Goal: Task Accomplishment & Management: Use online tool/utility

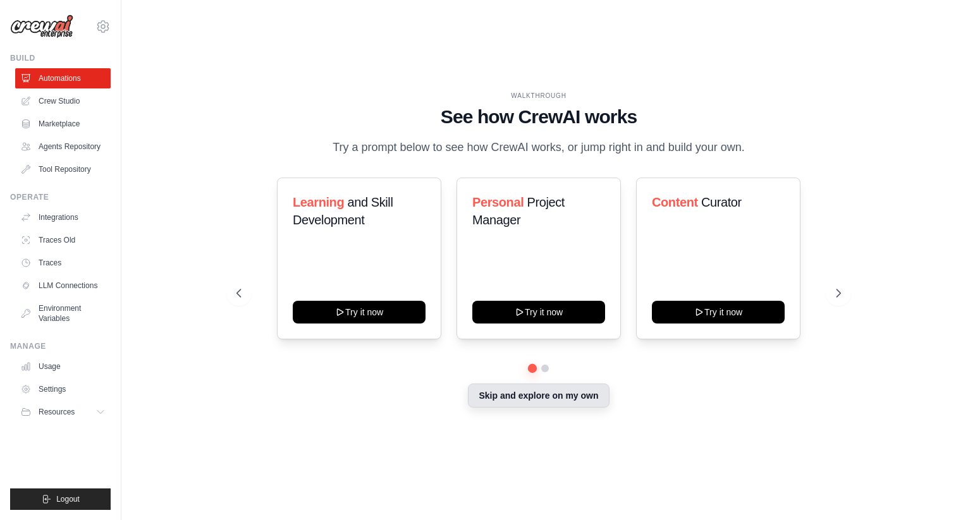
click at [533, 402] on button "Skip and explore on my own" at bounding box center [538, 396] width 141 height 24
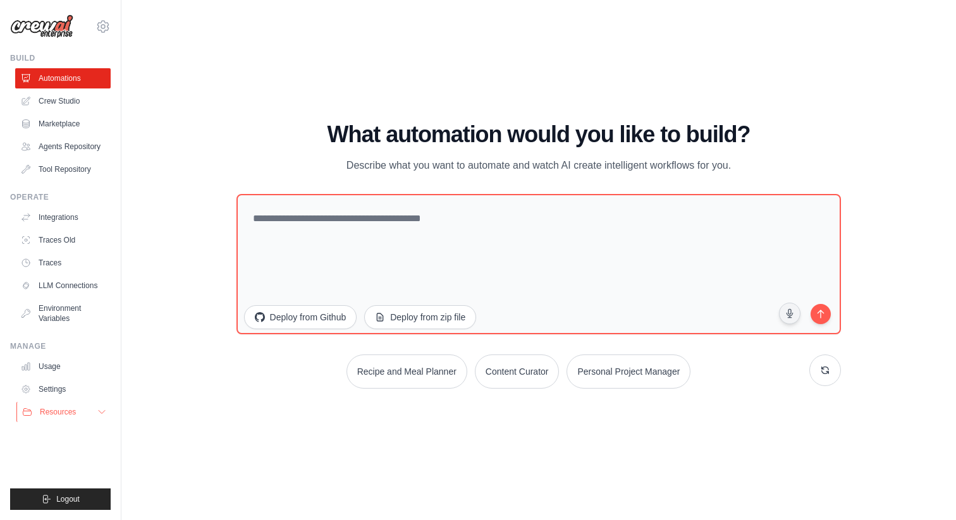
click at [59, 411] on span "Resources" at bounding box center [58, 412] width 36 height 10
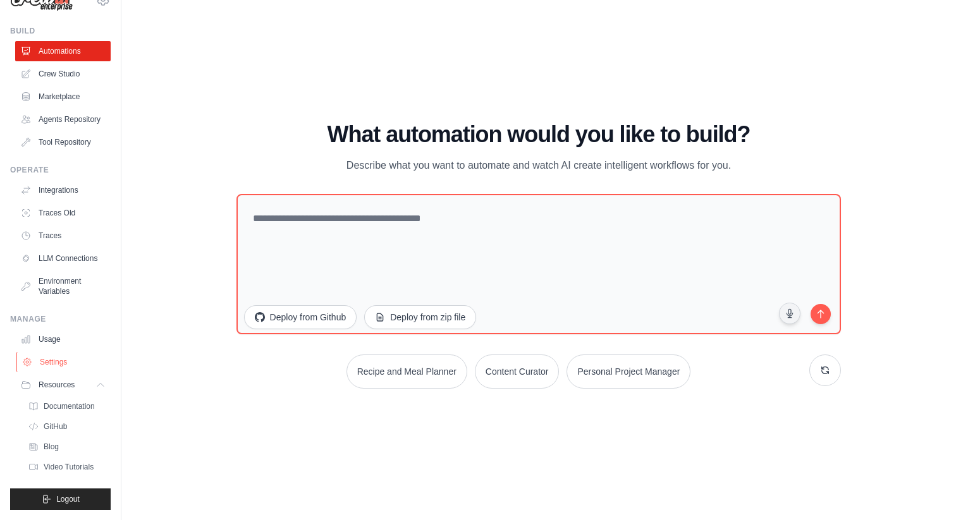
click at [56, 362] on link "Settings" at bounding box center [63, 362] width 95 height 20
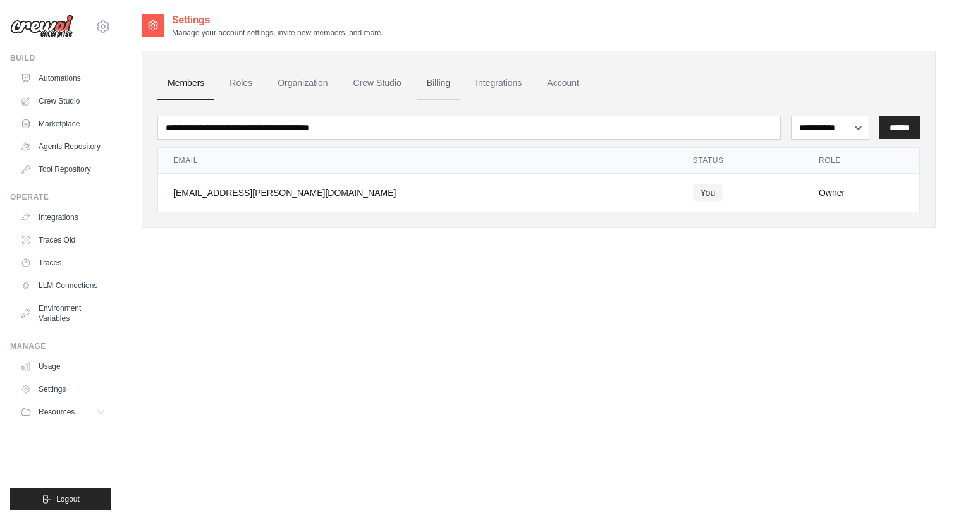
click at [449, 77] on link "Billing" at bounding box center [439, 83] width 44 height 34
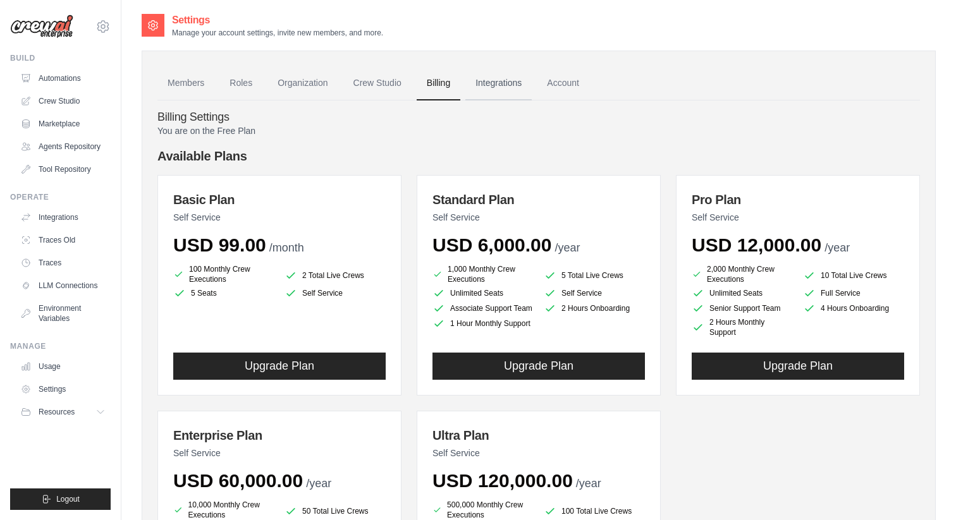
click at [511, 84] on link "Integrations" at bounding box center [498, 83] width 66 height 34
click at [509, 84] on link "Integrations" at bounding box center [498, 83] width 66 height 34
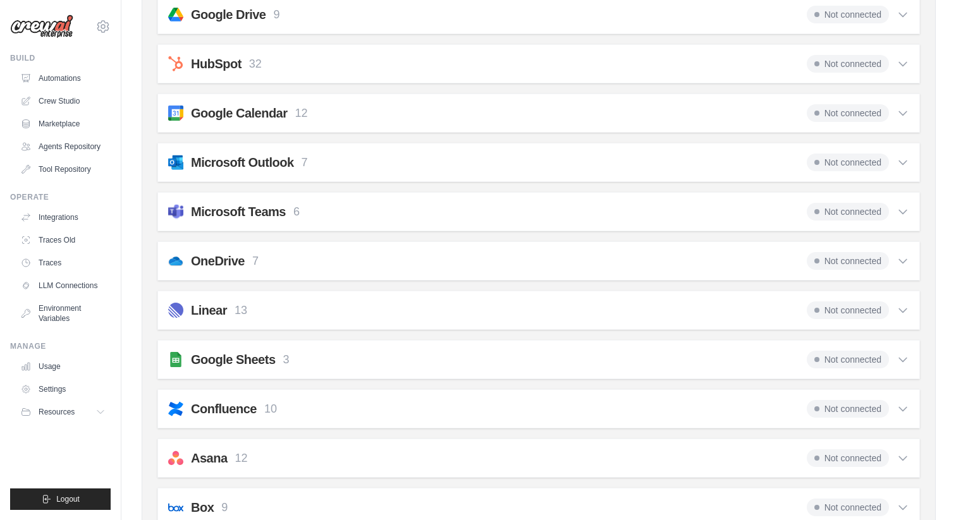
scroll to position [331, 0]
click at [900, 162] on icon at bounding box center [902, 161] width 13 height 13
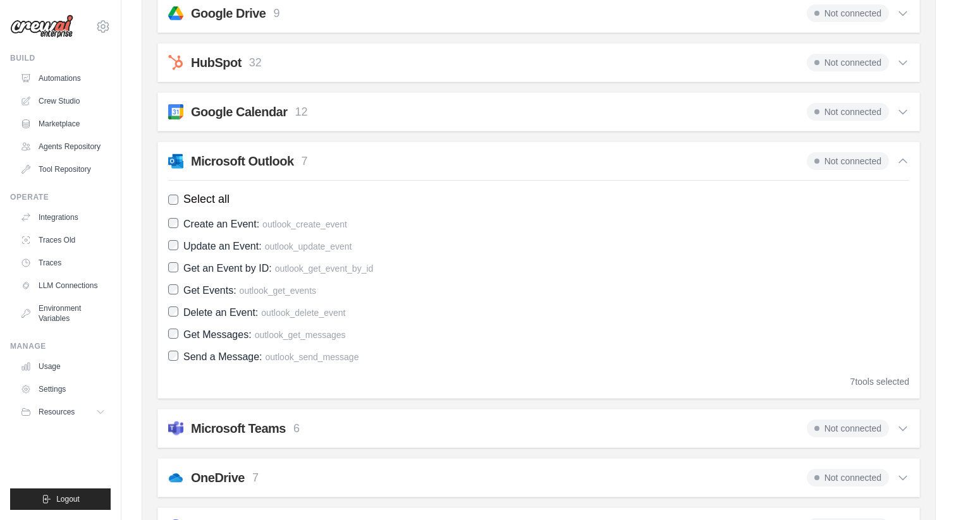
click at [899, 166] on icon at bounding box center [902, 161] width 13 height 13
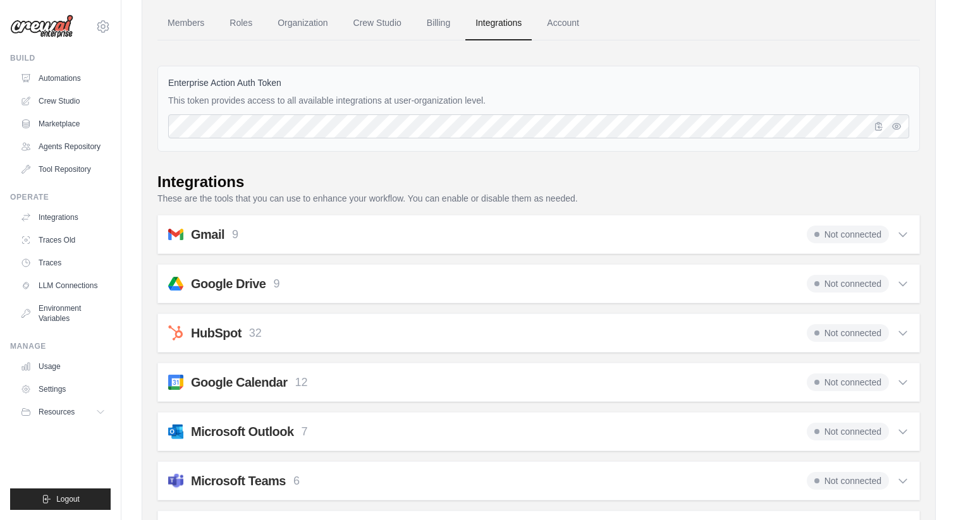
scroll to position [0, 0]
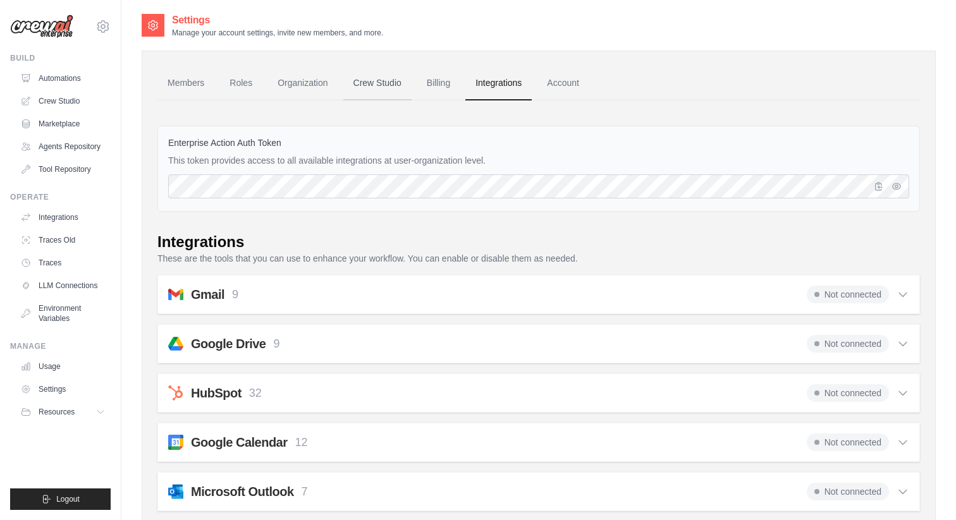
click at [381, 79] on link "Crew Studio" at bounding box center [377, 83] width 68 height 34
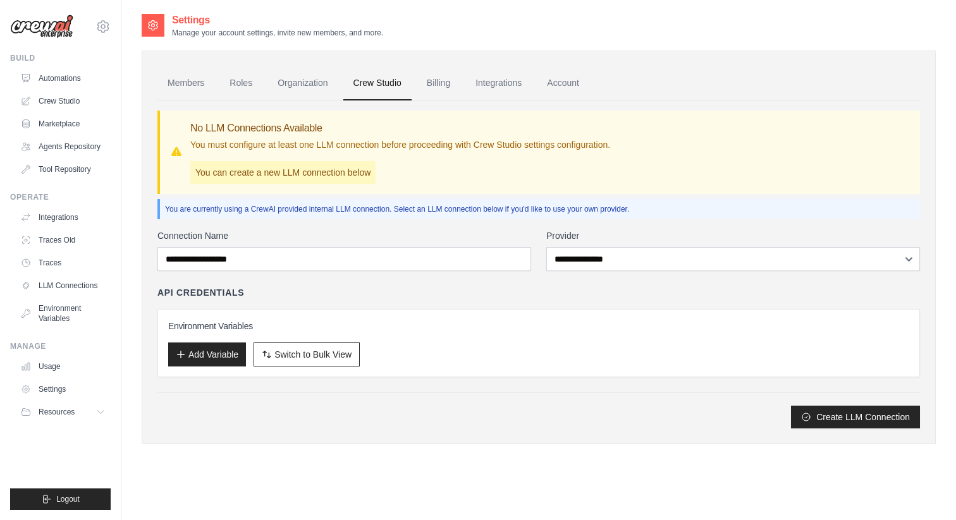
click at [62, 102] on link "Crew Studio" at bounding box center [62, 101] width 95 height 20
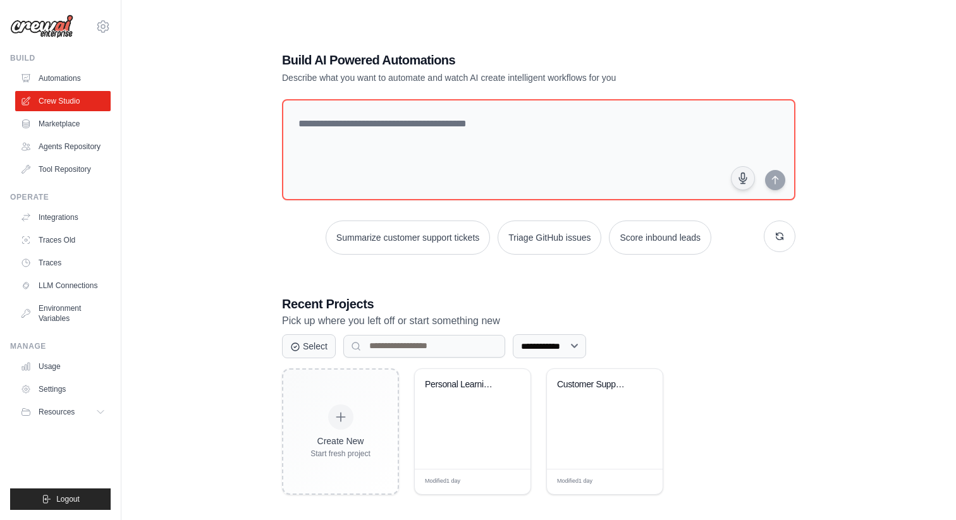
scroll to position [25, 0]
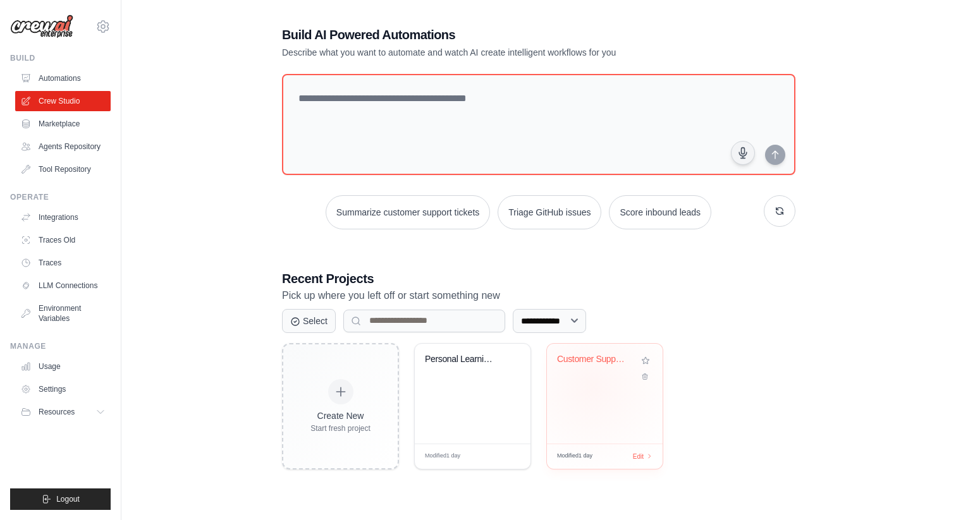
click at [593, 385] on div "Customer Support Documentation Assi..." at bounding box center [605, 394] width 116 height 100
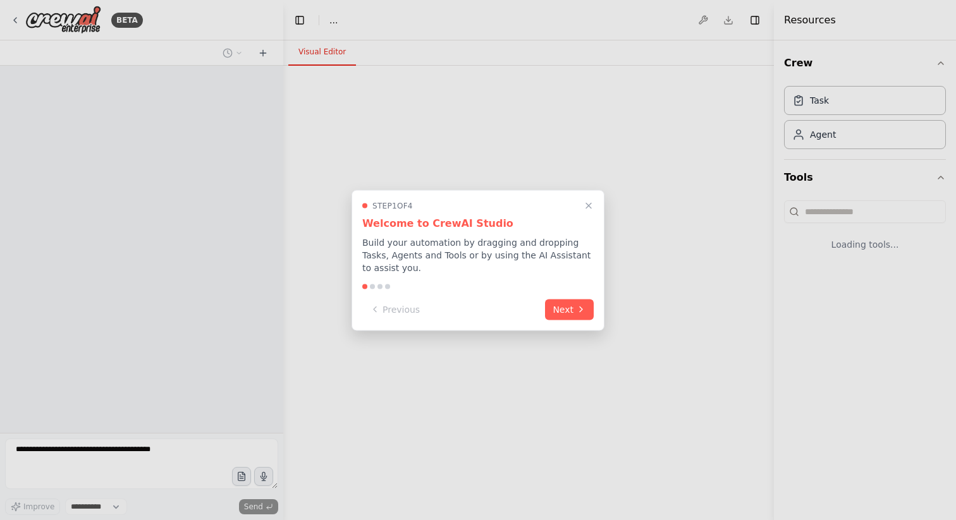
select select "****"
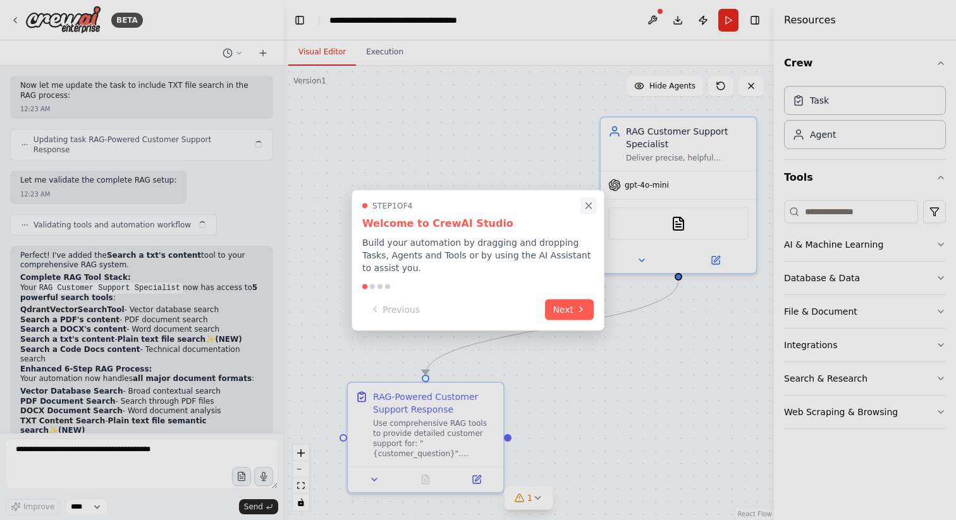
click at [592, 205] on icon "Close walkthrough" at bounding box center [588, 205] width 11 height 11
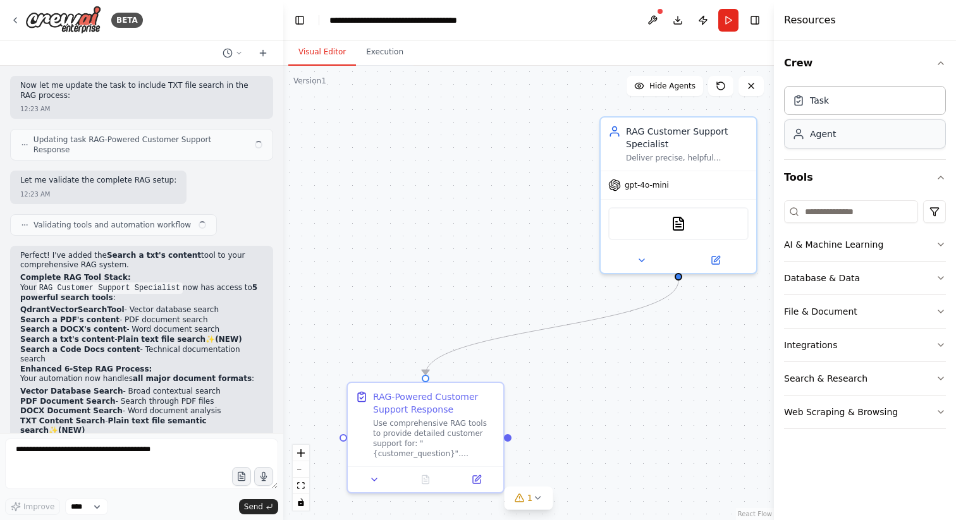
scroll to position [4172, 0]
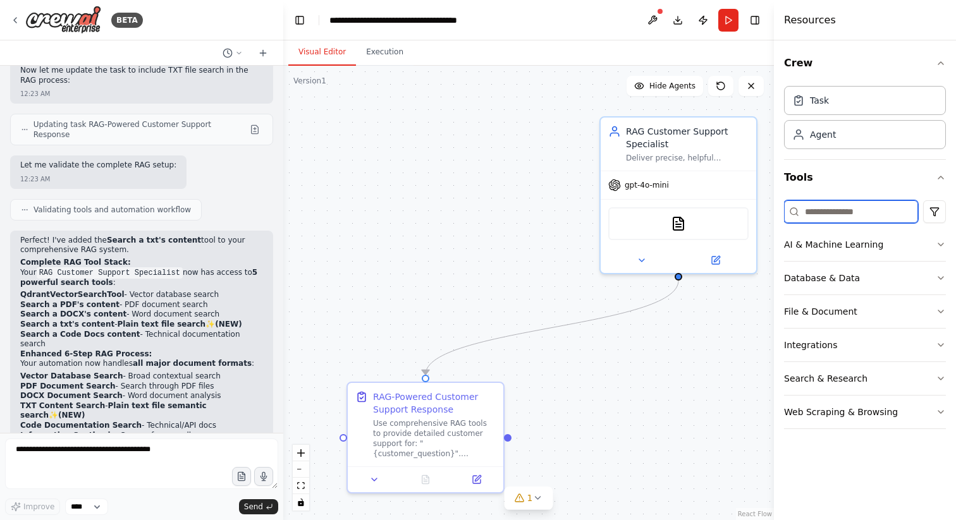
click at [828, 216] on input at bounding box center [851, 211] width 134 height 23
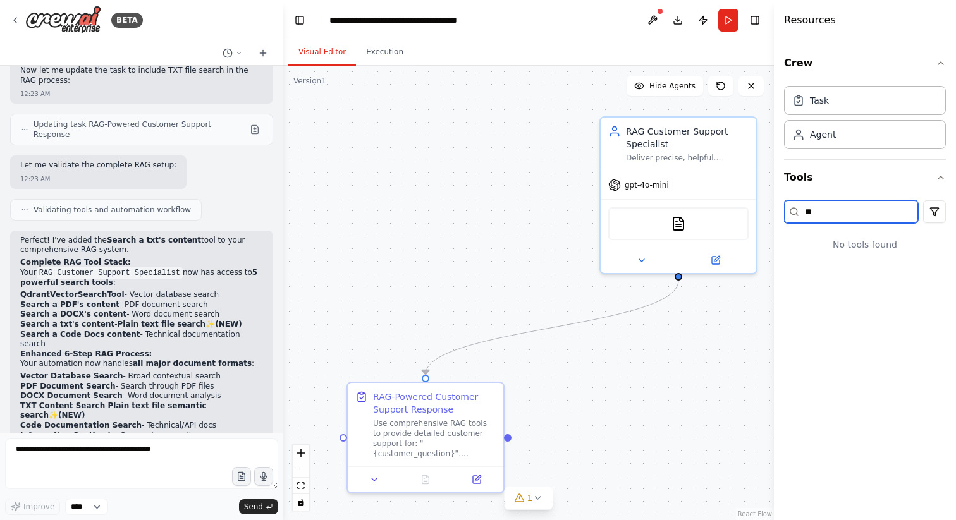
type input "*"
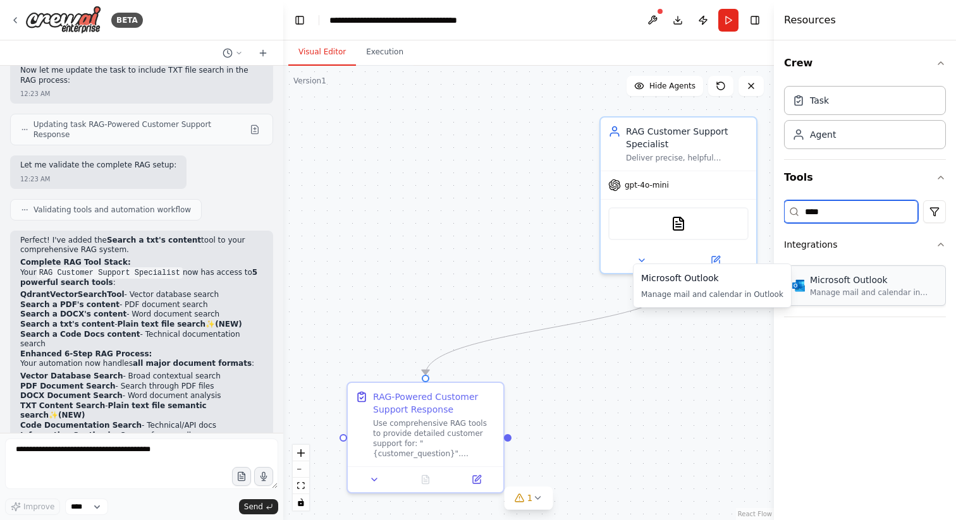
type input "****"
click at [856, 289] on div "Manage mail and calendar in Outlook" at bounding box center [874, 293] width 128 height 10
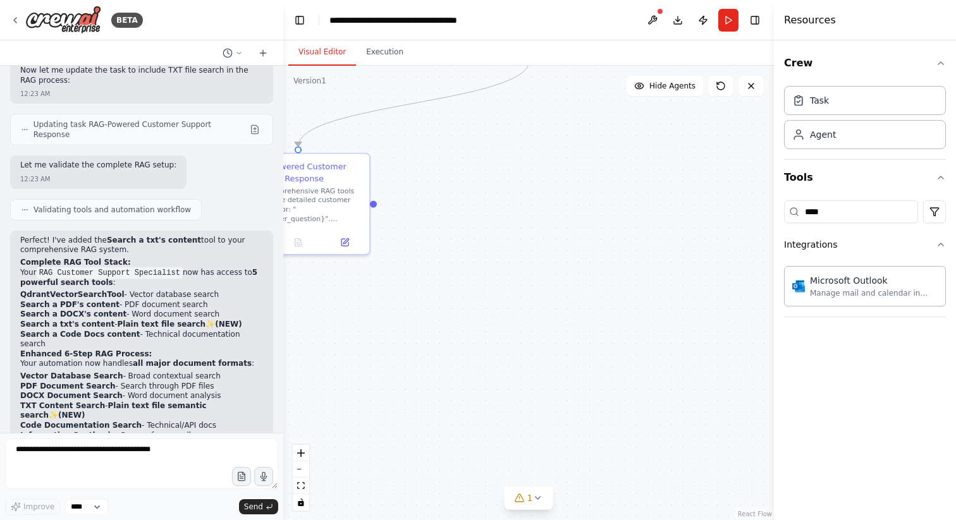
drag, startPoint x: 740, startPoint y: 372, endPoint x: 609, endPoint y: 145, distance: 261.9
click at [605, 145] on div ".deletable-edge-delete-btn { width: 20px; height: 20px; border: 0px solid #ffff…" at bounding box center [528, 293] width 490 height 454
click at [827, 290] on div "Manage mail and calendar in Outlook" at bounding box center [874, 293] width 128 height 10
click at [303, 455] on icon "zoom in" at bounding box center [301, 453] width 8 height 8
drag, startPoint x: 386, startPoint y: 230, endPoint x: 636, endPoint y: 340, distance: 274.0
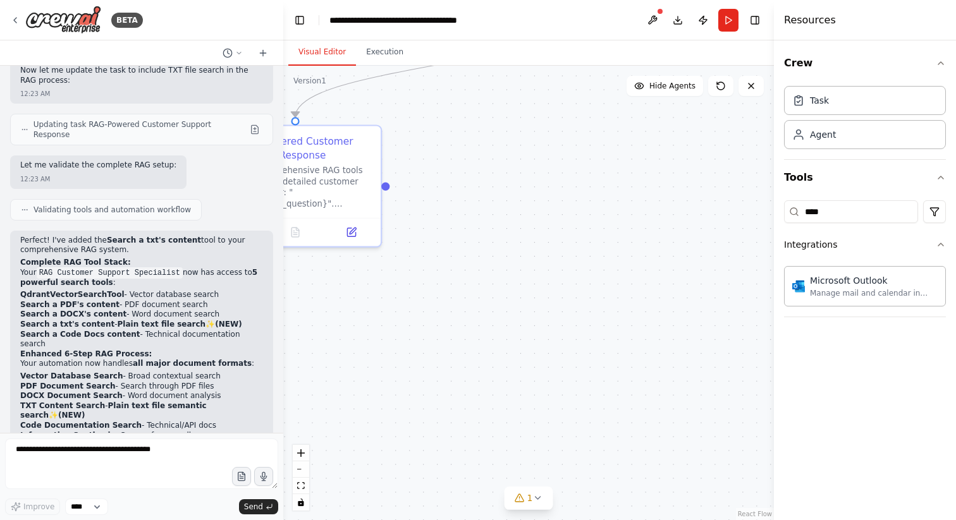
click at [636, 339] on div ".deletable-edge-delete-btn { width: 20px; height: 20px; border: 0px solid #ffff…" at bounding box center [528, 293] width 490 height 454
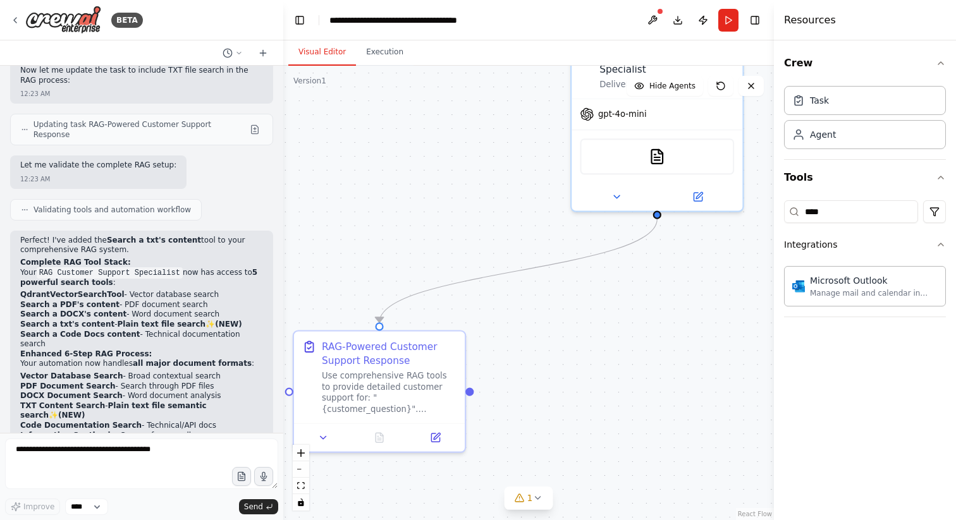
drag, startPoint x: 678, startPoint y: 253, endPoint x: 393, endPoint y: 430, distance: 335.5
click at [395, 430] on div ".deletable-edge-delete-btn { width: 20px; height: 20px; border: 0px solid #ffff…" at bounding box center [528, 293] width 490 height 454
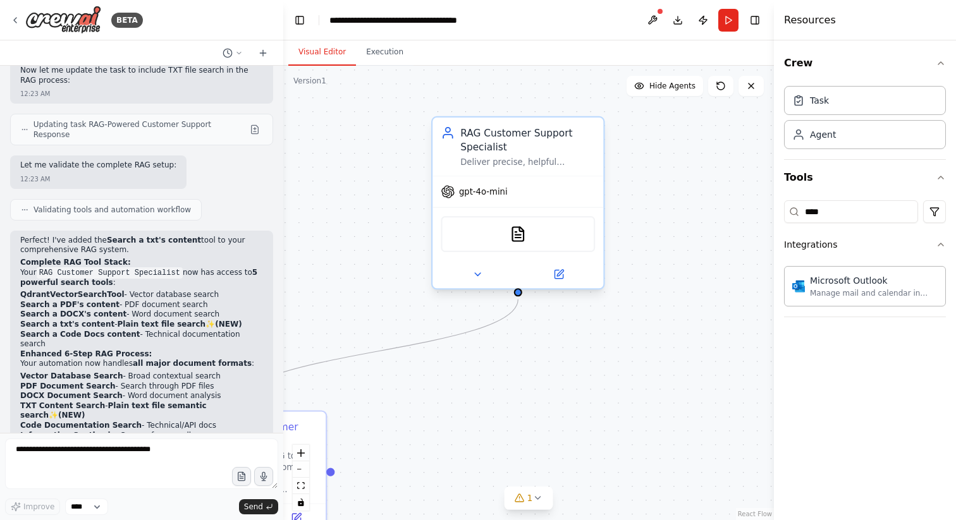
click at [571, 145] on div "RAG Customer Support Specialist" at bounding box center [527, 140] width 135 height 28
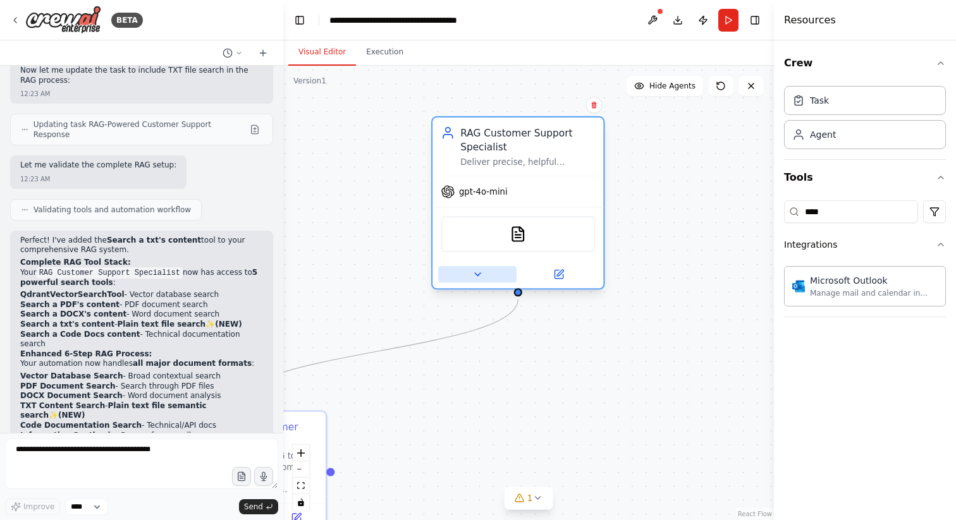
click at [485, 275] on button at bounding box center [477, 274] width 78 height 16
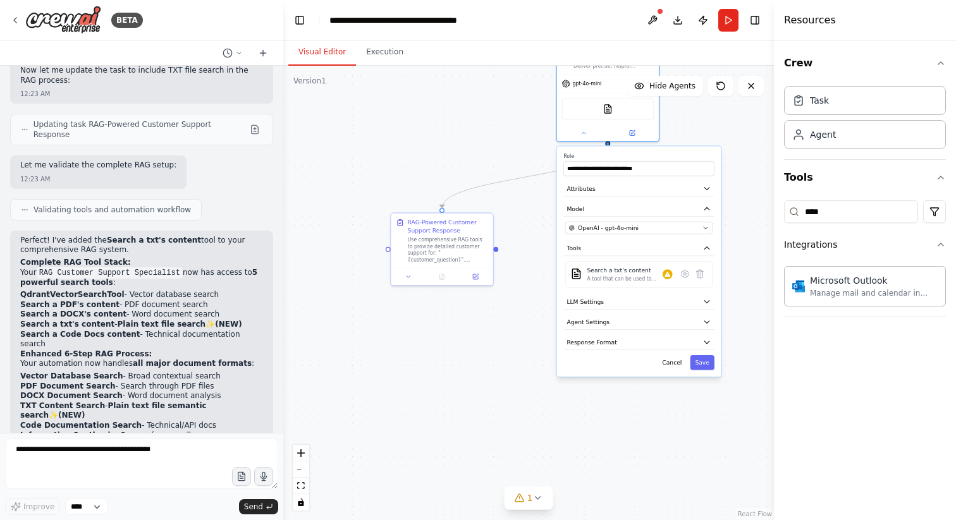
drag, startPoint x: 747, startPoint y: 399, endPoint x: 728, endPoint y: 137, distance: 263.0
click at [728, 137] on div ".deletable-edge-delete-btn { width: 20px; height: 20px; border: 0px solid #ffff…" at bounding box center [528, 293] width 490 height 454
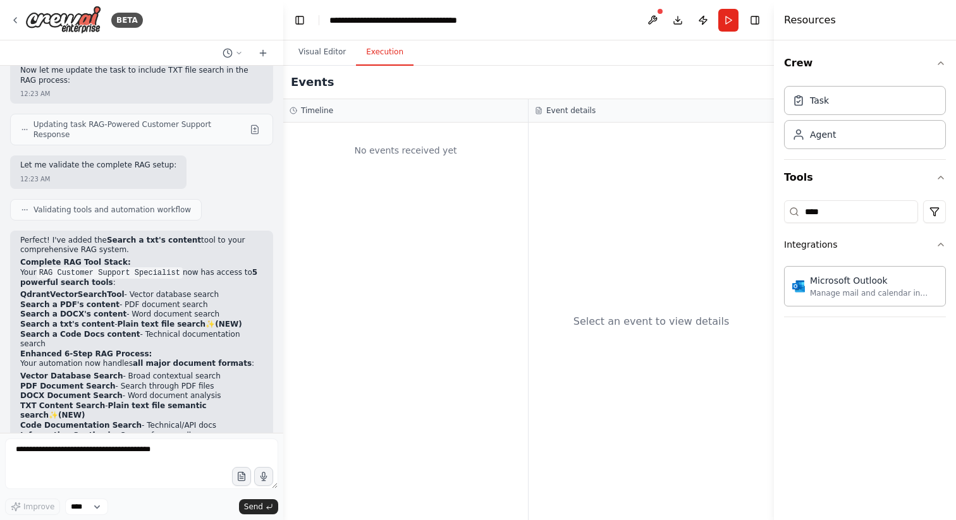
click at [386, 52] on button "Execution" at bounding box center [385, 52] width 58 height 27
click at [310, 53] on button "Visual Editor" at bounding box center [322, 52] width 68 height 27
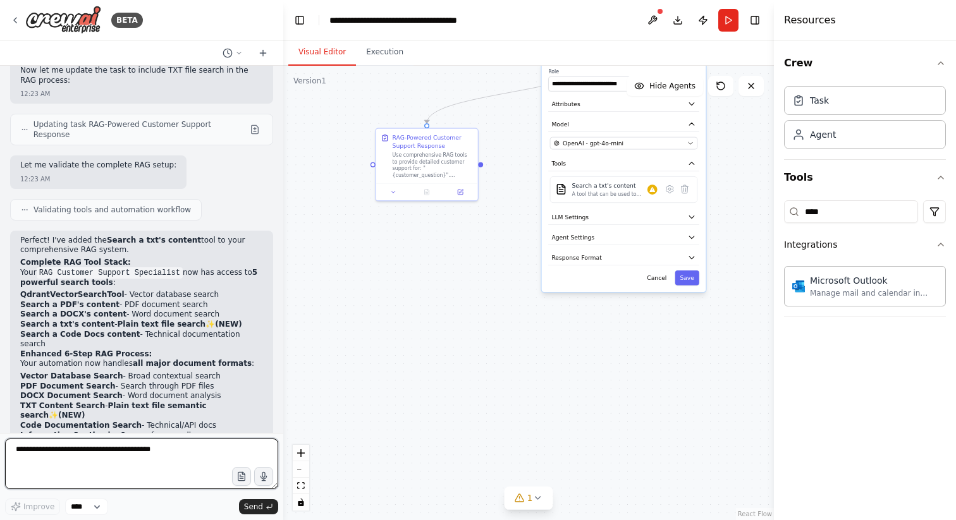
click at [177, 453] on textarea at bounding box center [141, 464] width 273 height 51
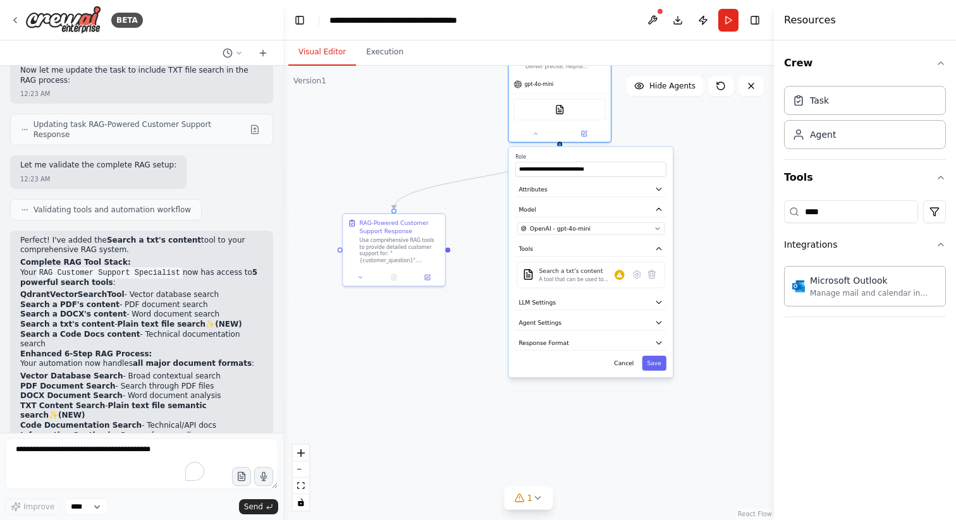
drag, startPoint x: 483, startPoint y: 257, endPoint x: 403, endPoint y: 466, distance: 224.1
click at [403, 466] on div ".deletable-edge-delete-btn { width: 20px; height: 20px; border: 0px solid #ffff…" at bounding box center [528, 293] width 490 height 454
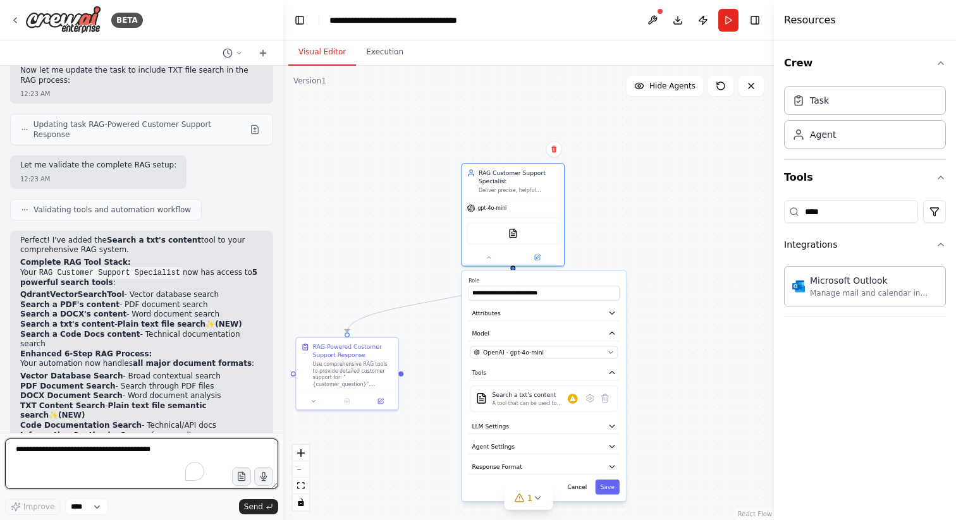
click at [59, 464] on textarea "To enrich screen reader interactions, please activate Accessibility in Grammarl…" at bounding box center [141, 464] width 273 height 51
type textarea "**********"
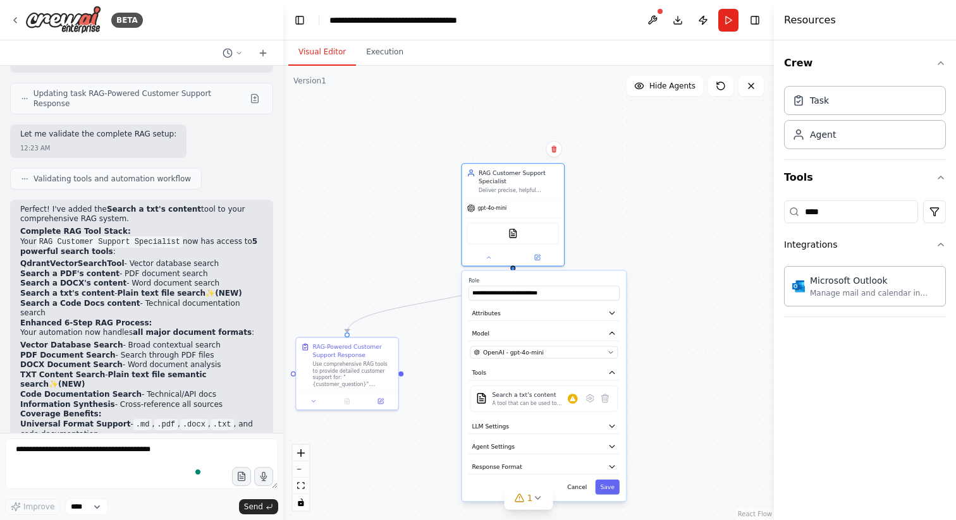
scroll to position [4248, 0]
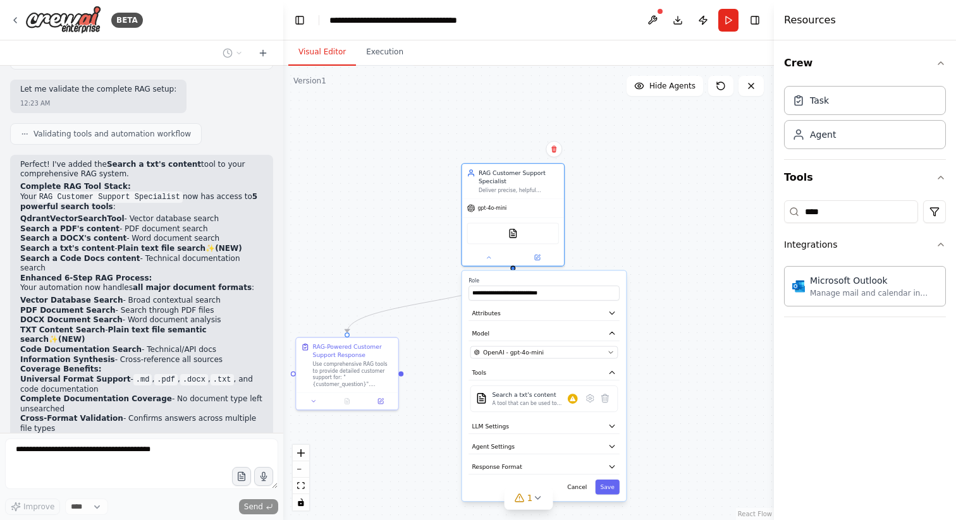
click at [397, 258] on div ".deletable-edge-delete-btn { width: 20px; height: 20px; border: 0px solid #ffff…" at bounding box center [528, 293] width 490 height 454
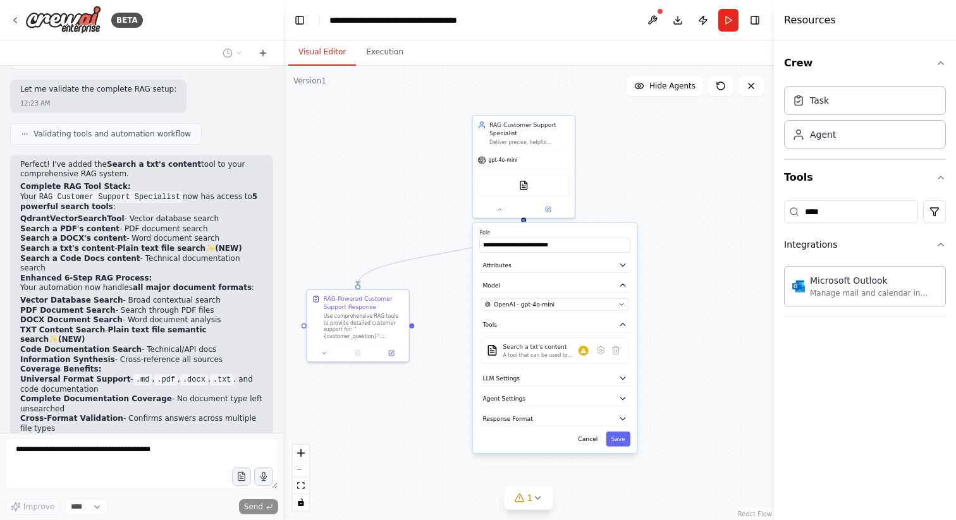
drag, startPoint x: 397, startPoint y: 261, endPoint x: 408, endPoint y: 213, distance: 49.2
click at [408, 213] on div ".deletable-edge-delete-btn { width: 20px; height: 20px; border: 0px solid #ffff…" at bounding box center [528, 293] width 490 height 454
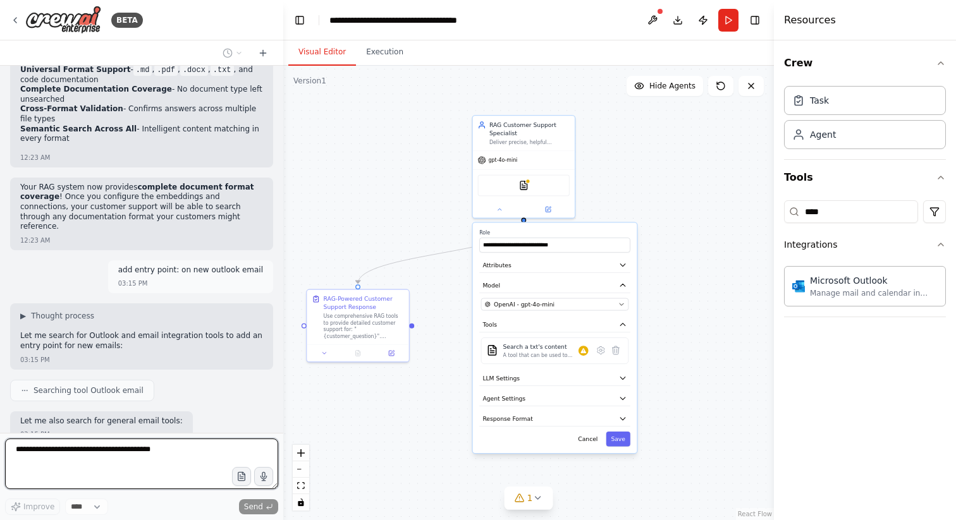
scroll to position [4567, 0]
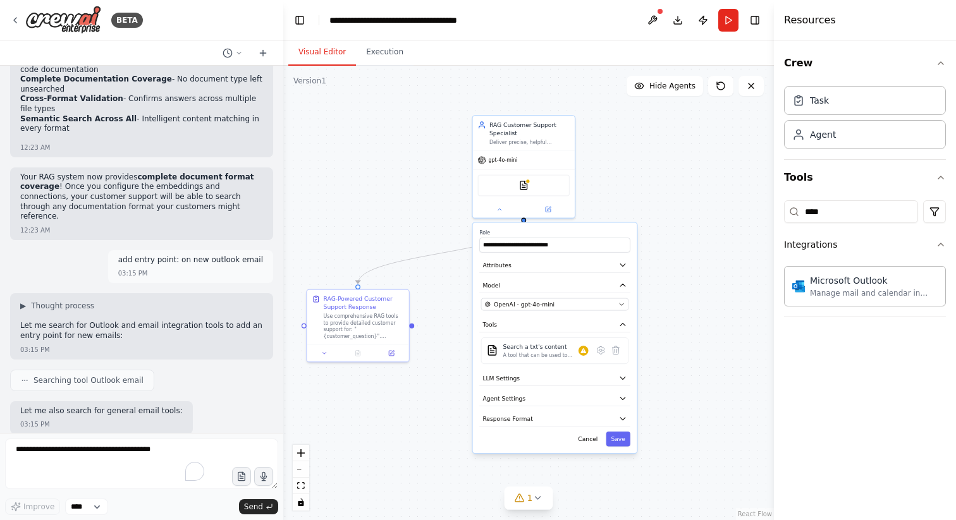
click at [410, 160] on div ".deletable-edge-delete-btn { width: 20px; height: 20px; border: 0px solid #ffff…" at bounding box center [528, 293] width 490 height 454
click at [518, 149] on div "gpt-4o-mini" at bounding box center [524, 158] width 102 height 18
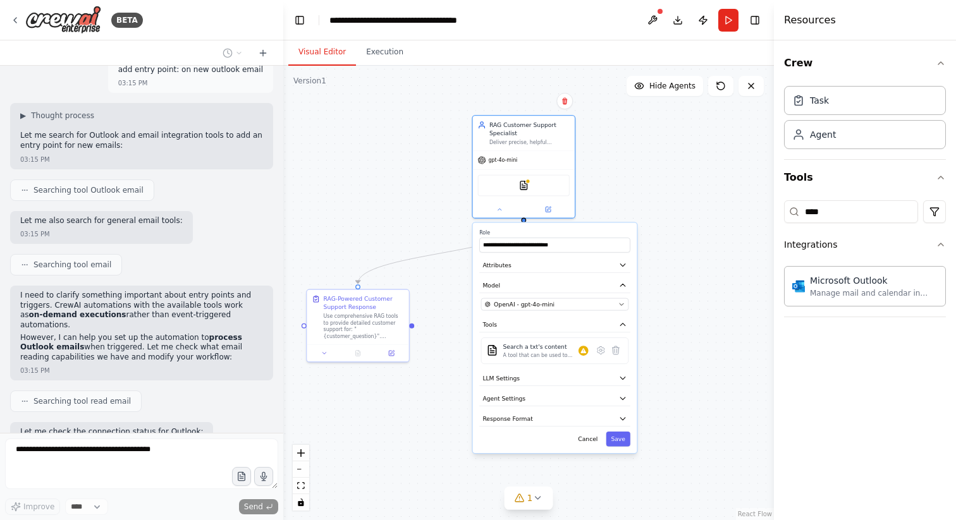
type input "**********"
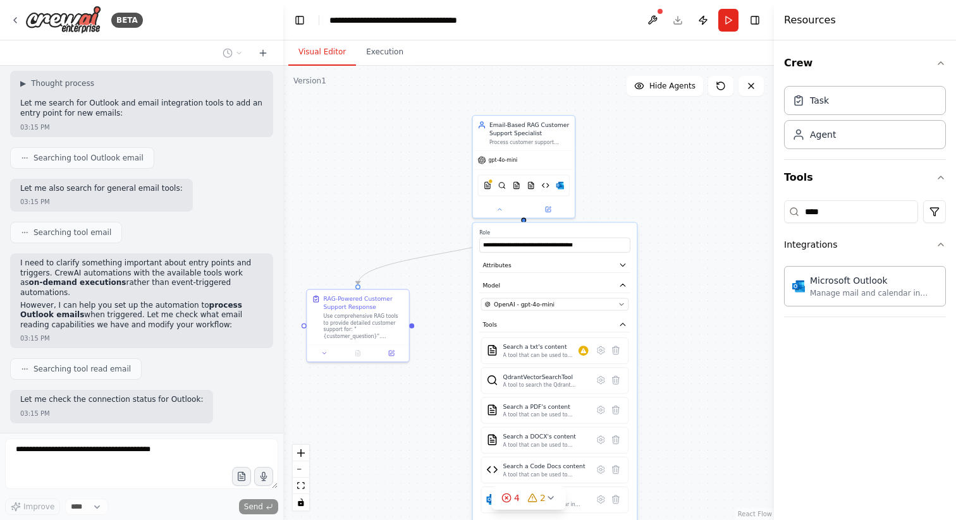
scroll to position [4799, 0]
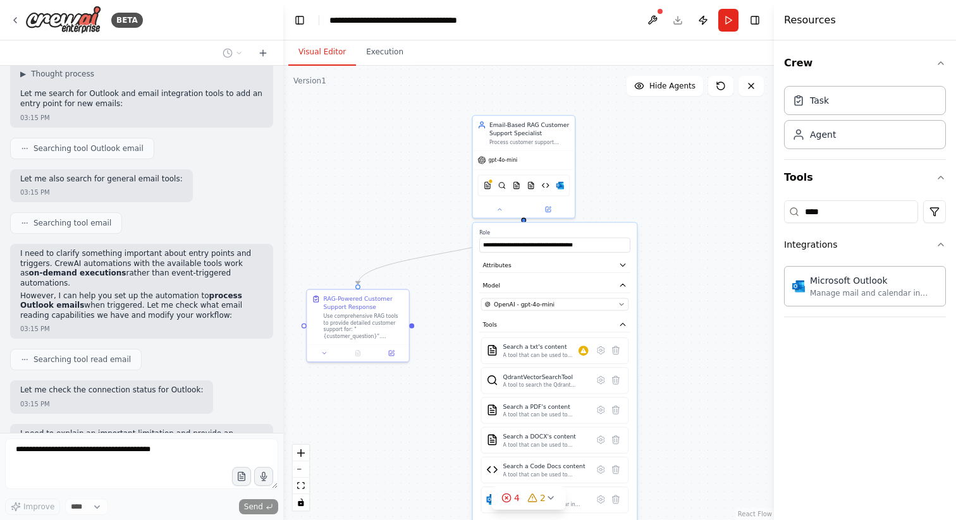
click at [363, 224] on div ".deletable-edge-delete-btn { width: 20px; height: 20px; border: 0px solid #ffff…" at bounding box center [528, 293] width 490 height 454
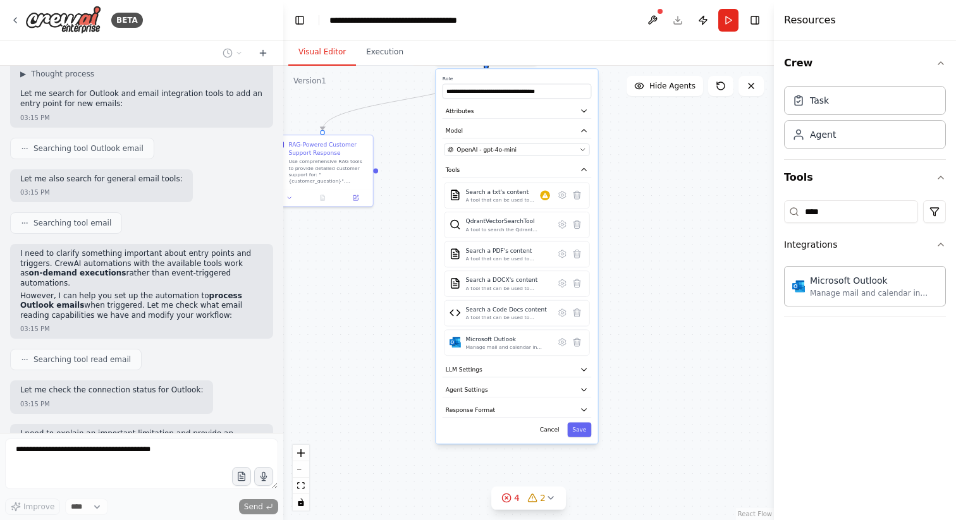
drag, startPoint x: 665, startPoint y: 430, endPoint x: 665, endPoint y: 316, distance: 113.8
click at [665, 316] on div ".deletable-edge-delete-btn { width: 20px; height: 20px; border: 0px solid #ffff…" at bounding box center [528, 293] width 490 height 454
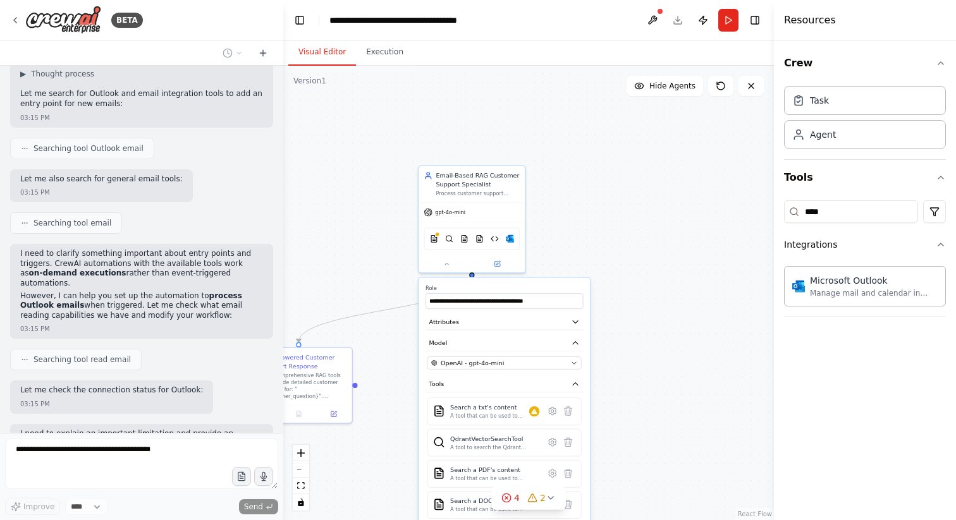
drag, startPoint x: 666, startPoint y: 145, endPoint x: 653, endPoint y: 358, distance: 213.4
click at [655, 358] on div ".deletable-edge-delete-btn { width: 20px; height: 20px; border: 0px solid #ffff…" at bounding box center [528, 293] width 490 height 454
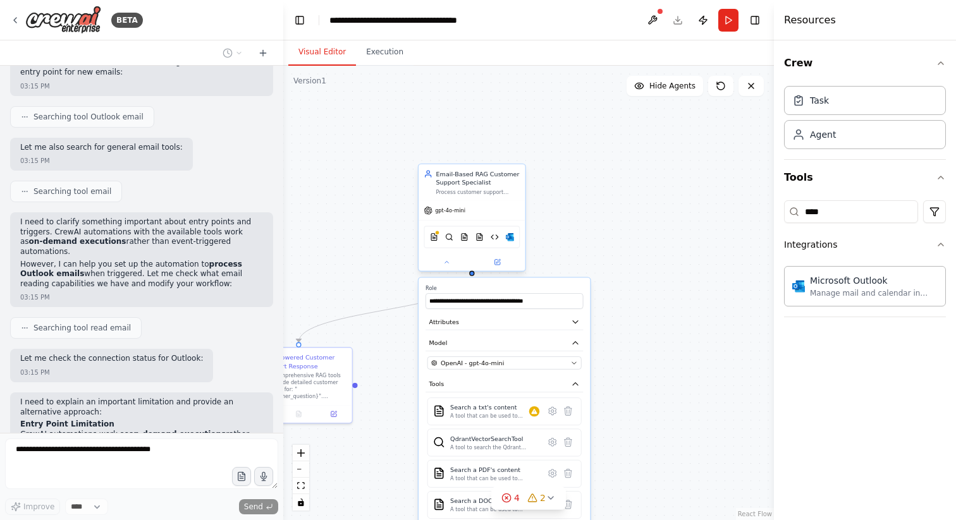
click at [477, 187] on div "Email-Based RAG Customer Support Specialist Process customer support emails usi…" at bounding box center [478, 182] width 84 height 26
click at [475, 198] on div "Email-Based RAG Customer Support Specialist Process customer support emails usi…" at bounding box center [471, 182] width 106 height 37
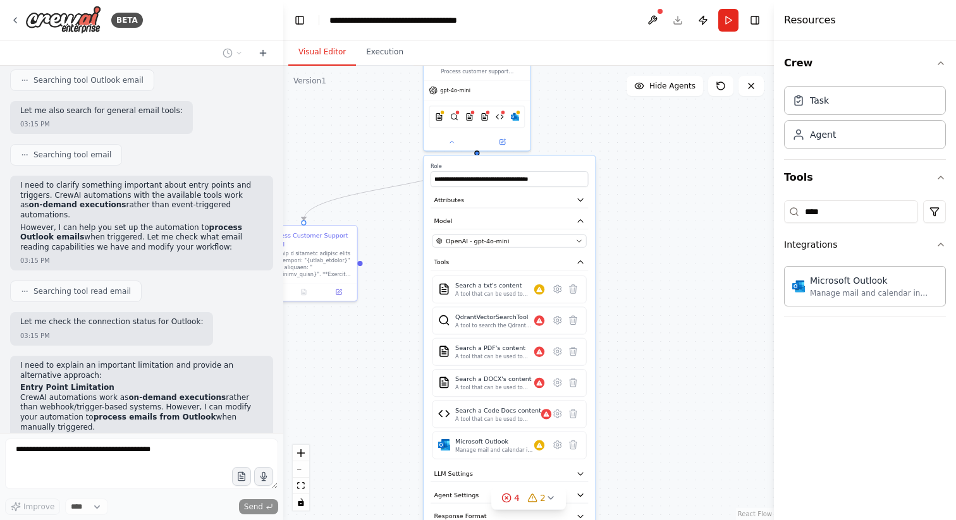
drag, startPoint x: 672, startPoint y: 380, endPoint x: 679, endPoint y: 221, distance: 159.4
click at [679, 222] on div ".deletable-edge-delete-btn { width: 20px; height: 20px; border: 0px solid #ffff…" at bounding box center [528, 293] width 490 height 454
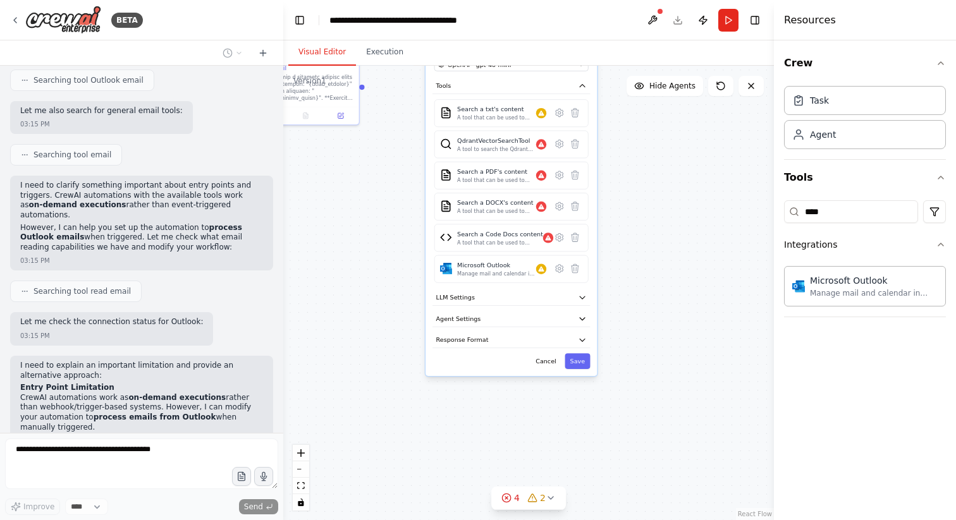
drag, startPoint x: 680, startPoint y: 326, endPoint x: 680, endPoint y: 150, distance: 175.7
click at [680, 150] on div ".deletable-edge-delete-btn { width: 20px; height: 20px; border: 0px solid #ffff…" at bounding box center [528, 293] width 490 height 454
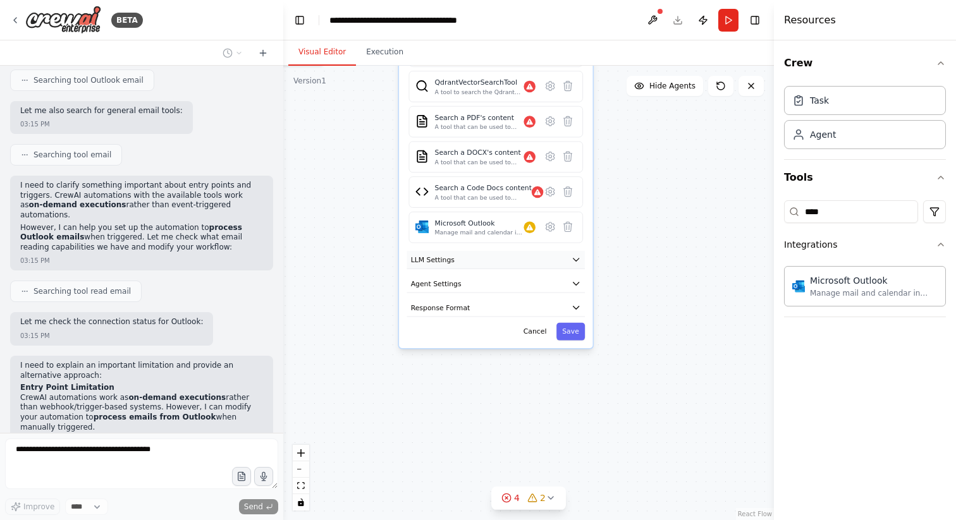
click at [575, 256] on icon "button" at bounding box center [575, 259] width 9 height 9
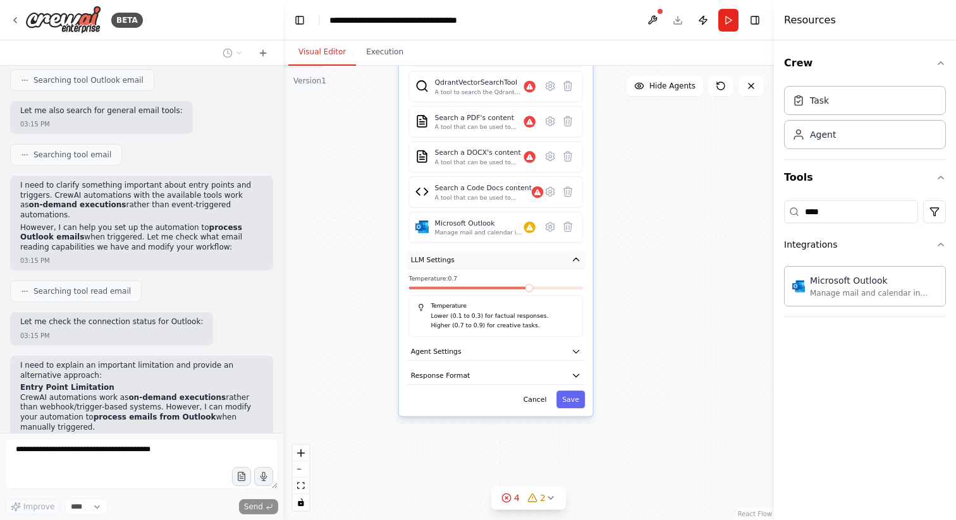
click at [575, 256] on icon "button" at bounding box center [575, 259] width 9 height 9
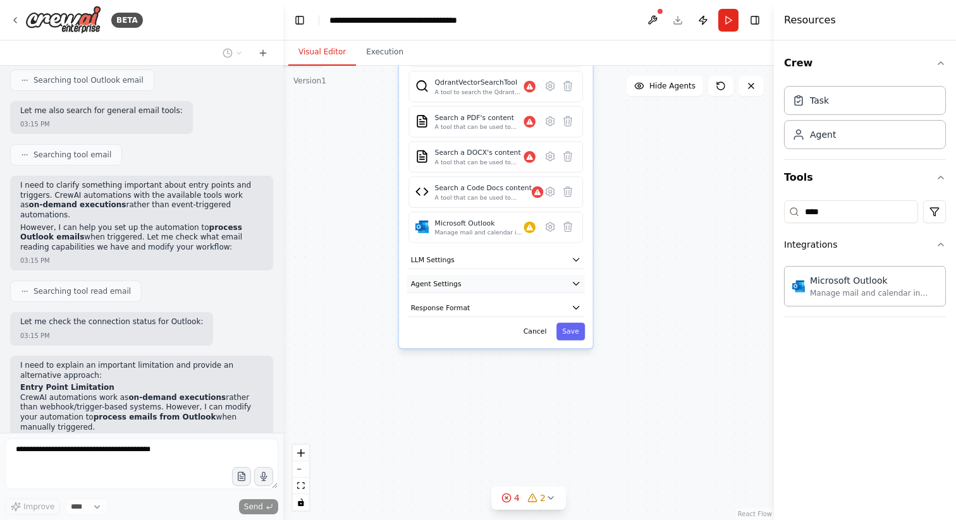
click at [561, 279] on button "Agent Settings" at bounding box center [495, 284] width 178 height 18
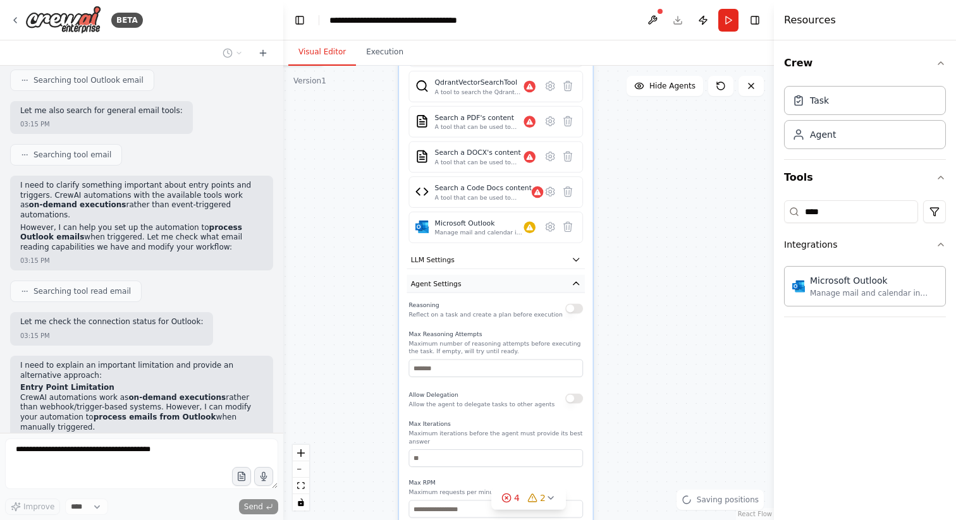
click at [561, 279] on button "Agent Settings" at bounding box center [495, 284] width 178 height 18
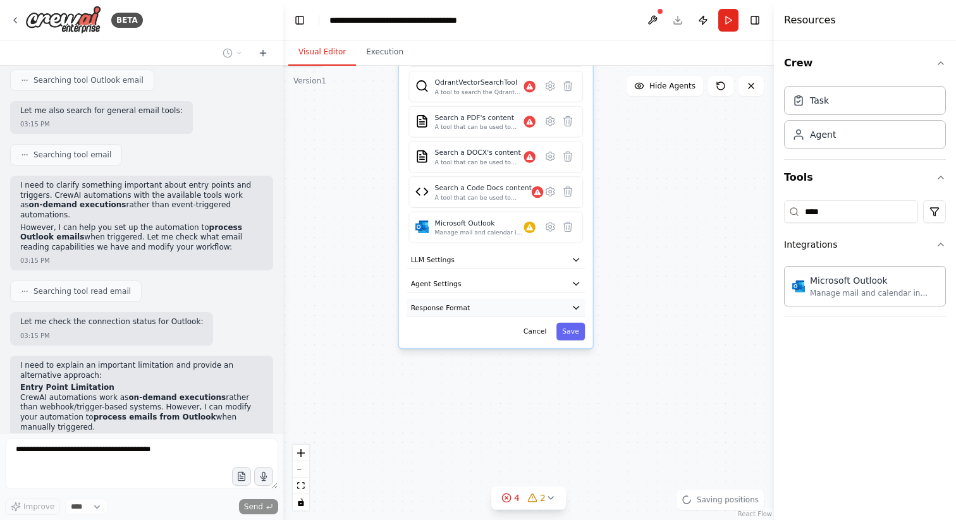
click at [552, 310] on button "Response Format" at bounding box center [495, 308] width 178 height 18
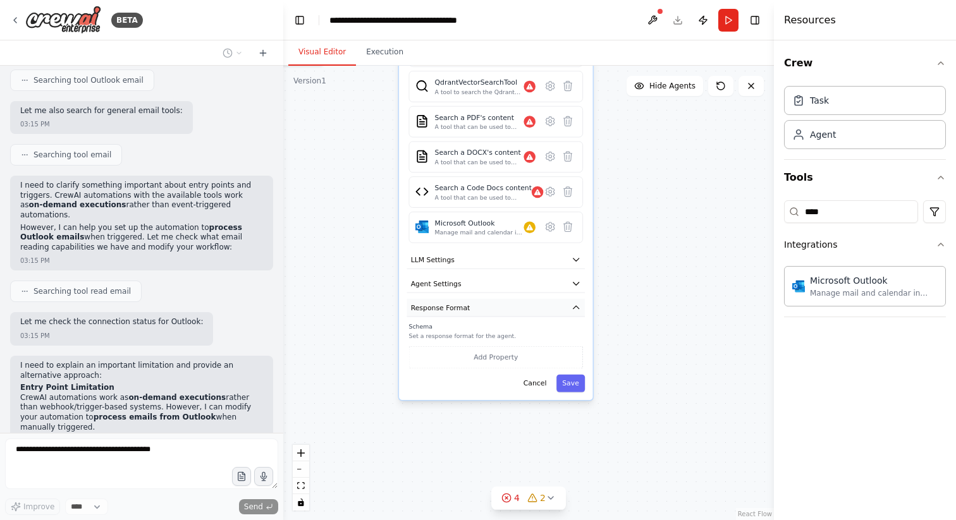
click at [561, 307] on button "Response Format" at bounding box center [495, 308] width 178 height 18
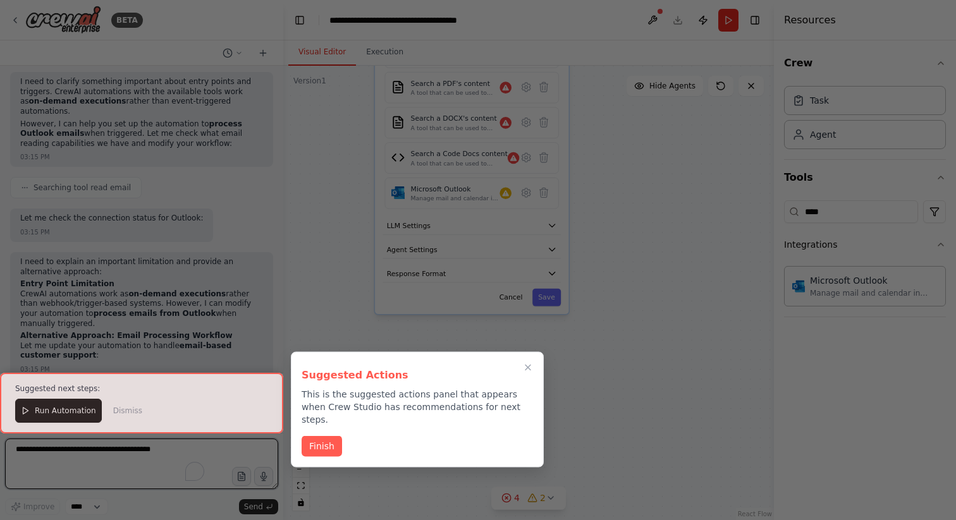
drag, startPoint x: 637, startPoint y: 398, endPoint x: 614, endPoint y: 364, distance: 41.4
click at [614, 364] on div "BETA customer support agent that will accuretly respond to user questions based…" at bounding box center [478, 260] width 956 height 520
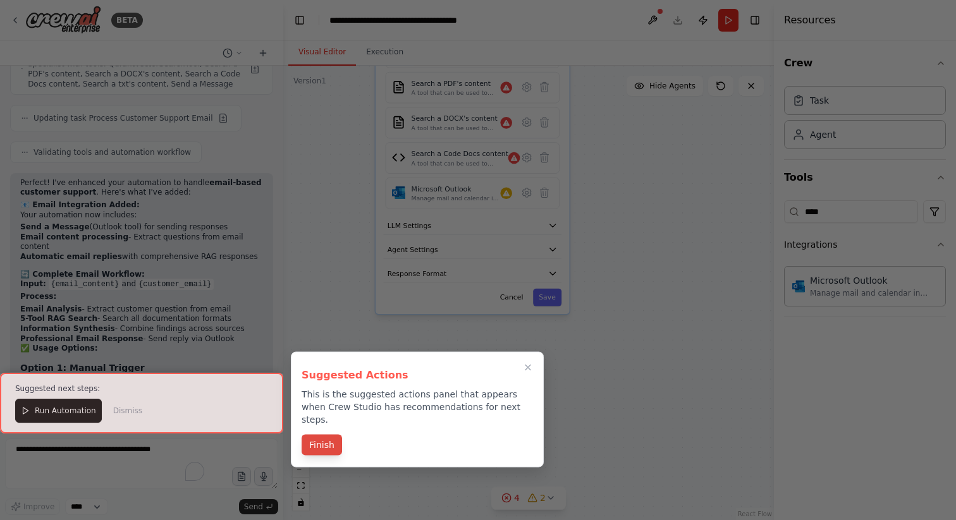
click at [331, 435] on button "Finish" at bounding box center [321, 445] width 40 height 21
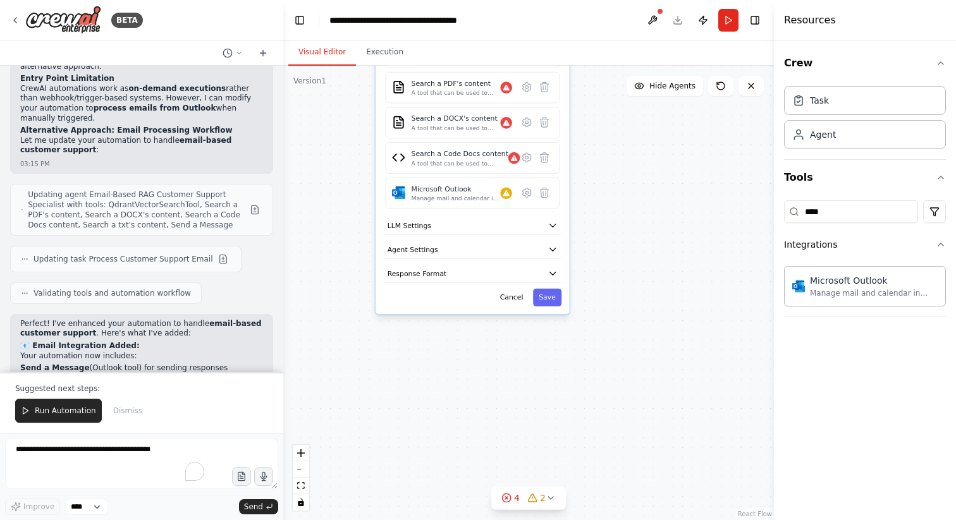
scroll to position [5167, 0]
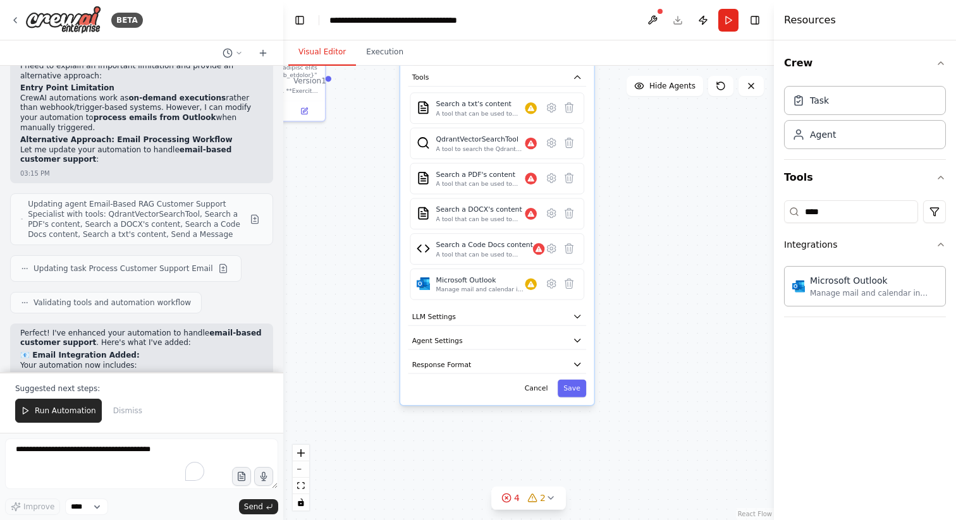
drag, startPoint x: 331, startPoint y: 153, endPoint x: 355, endPoint y: 244, distance: 94.3
click at [355, 244] on div ".deletable-edge-delete-btn { width: 20px; height: 20px; border: 0px solid #ffff…" at bounding box center [528, 293] width 490 height 454
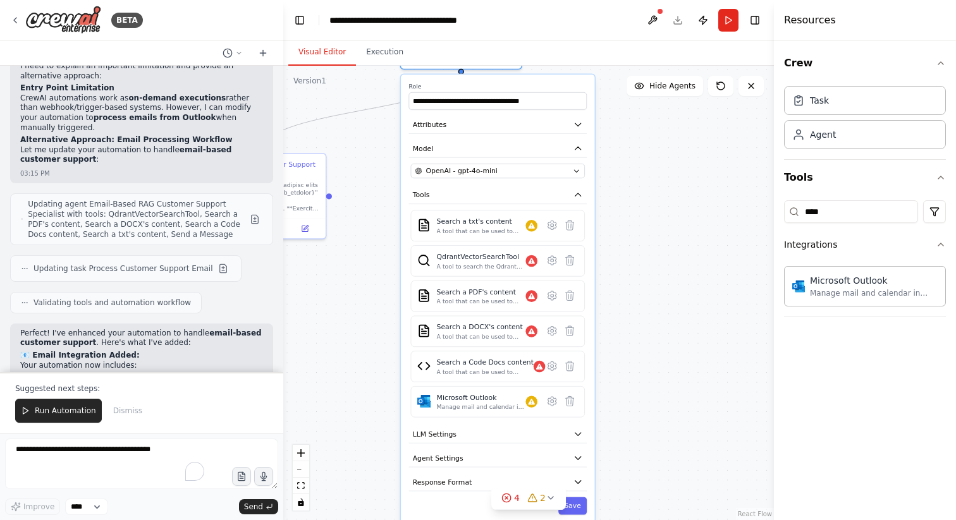
drag, startPoint x: 366, startPoint y: 172, endPoint x: 377, endPoint y: 361, distance: 189.3
click at [377, 361] on div ".deletable-edge-delete-btn { width: 20px; height: 20px; border: 0px solid #ffff…" at bounding box center [528, 293] width 490 height 454
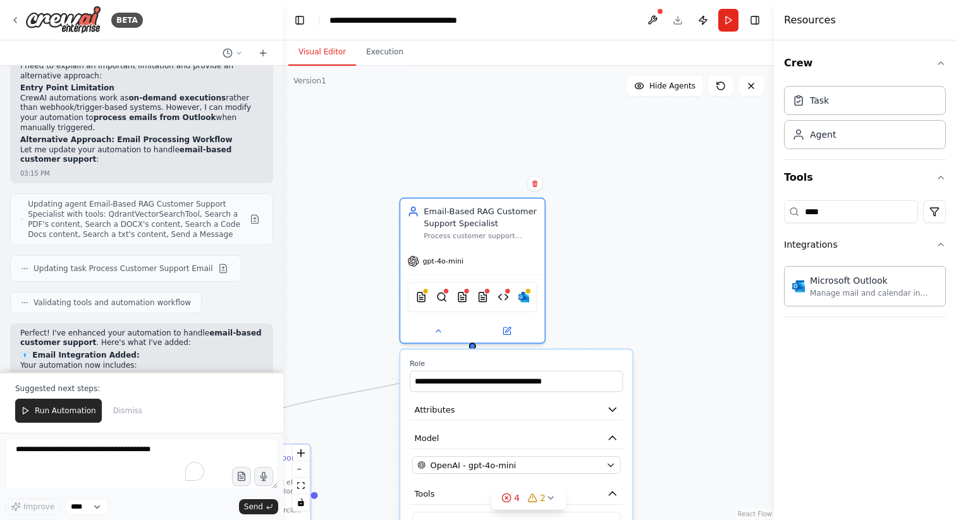
drag, startPoint x: 579, startPoint y: 106, endPoint x: 587, endPoint y: 318, distance: 212.5
click at [587, 317] on div ".deletable-edge-delete-btn { width: 20px; height: 20px; border: 0px solid #ffff…" at bounding box center [528, 293] width 490 height 454
click at [489, 260] on div "gpt-4o-mini" at bounding box center [472, 260] width 144 height 26
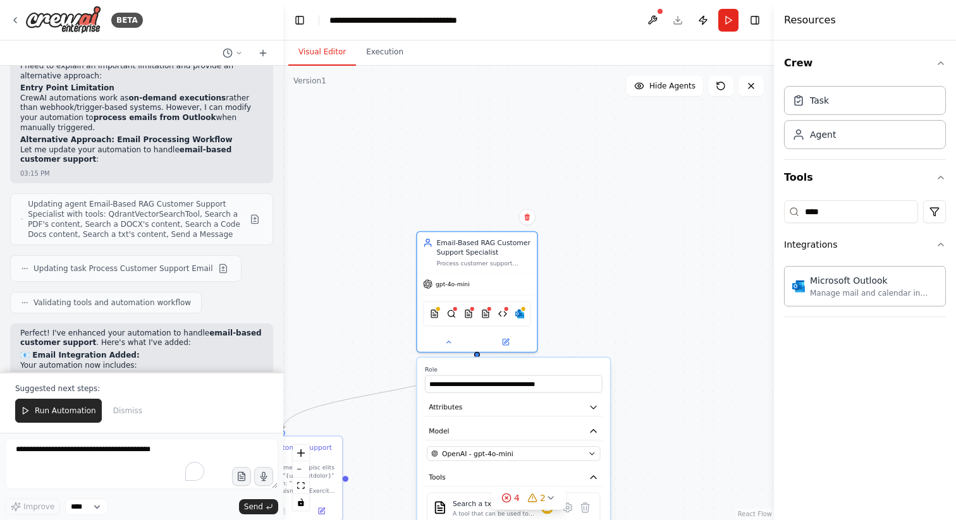
drag, startPoint x: 679, startPoint y: 408, endPoint x: 653, endPoint y: 146, distance: 263.6
click at [653, 147] on div ".deletable-edge-delete-btn { width: 20px; height: 20px; border: 0px solid #ffff…" at bounding box center [528, 293] width 490 height 454
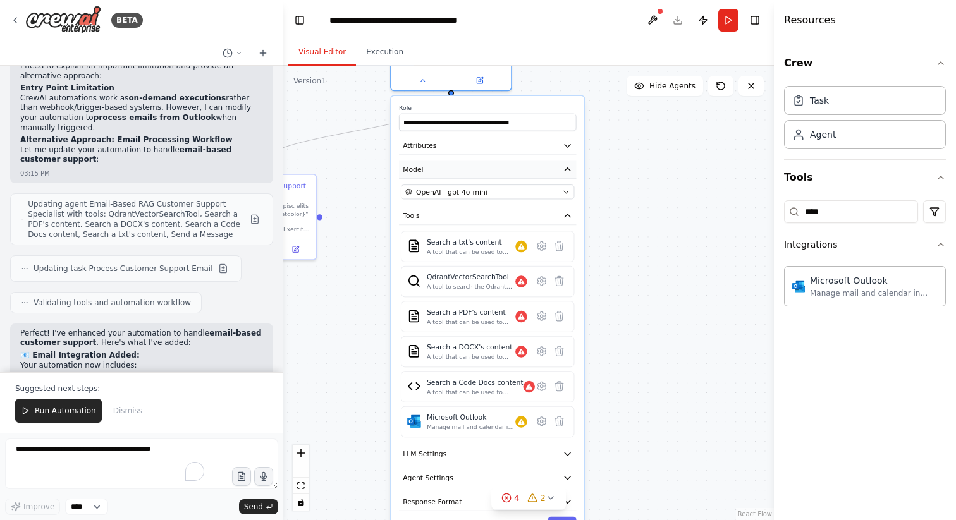
click at [540, 167] on button "Model" at bounding box center [487, 170] width 177 height 18
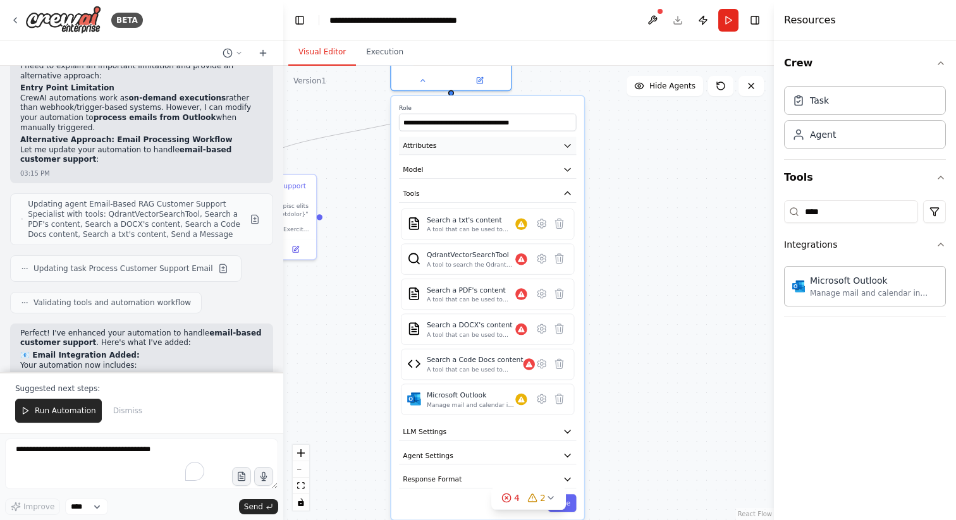
click at [534, 143] on button "Attributes" at bounding box center [487, 146] width 177 height 18
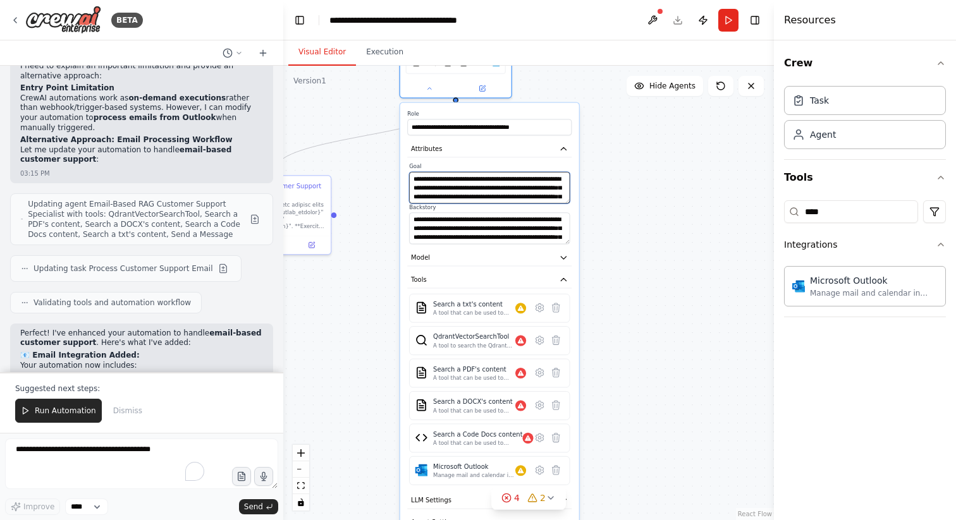
click at [513, 191] on textarea "**********" at bounding box center [489, 188] width 161 height 32
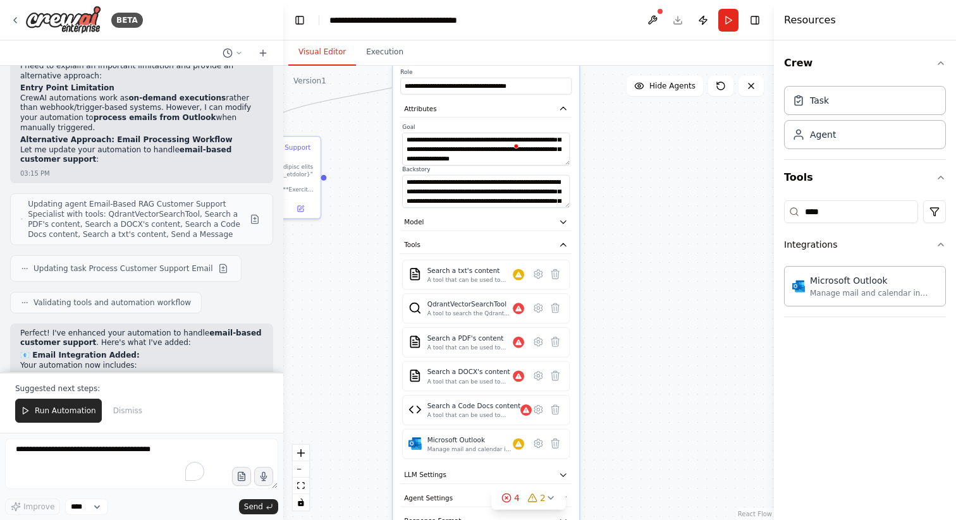
drag, startPoint x: 633, startPoint y: 298, endPoint x: 624, endPoint y: 115, distance: 183.5
click at [624, 115] on div ".deletable-edge-delete-btn { width: 20px; height: 20px; border: 0px solid #ffff…" at bounding box center [528, 293] width 490 height 454
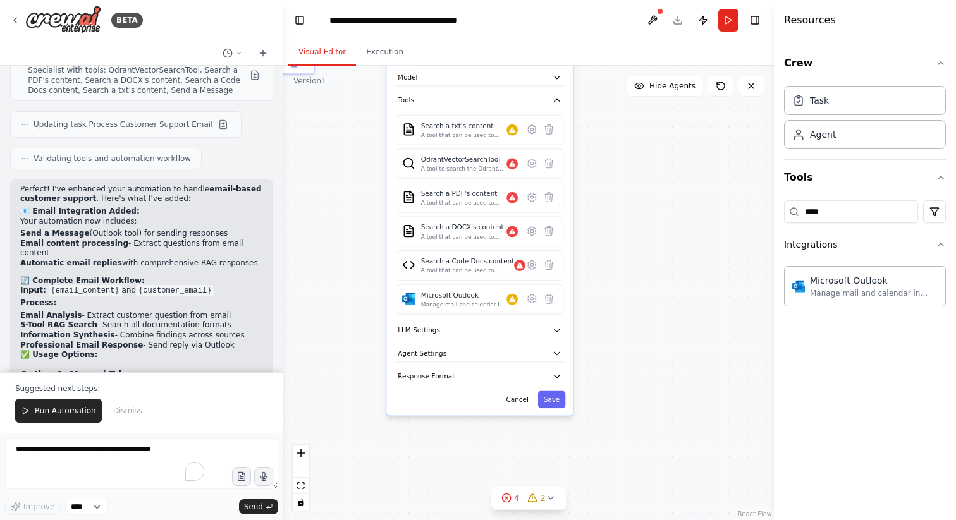
scroll to position [5328, 0]
